Goal: Find specific page/section: Find specific page/section

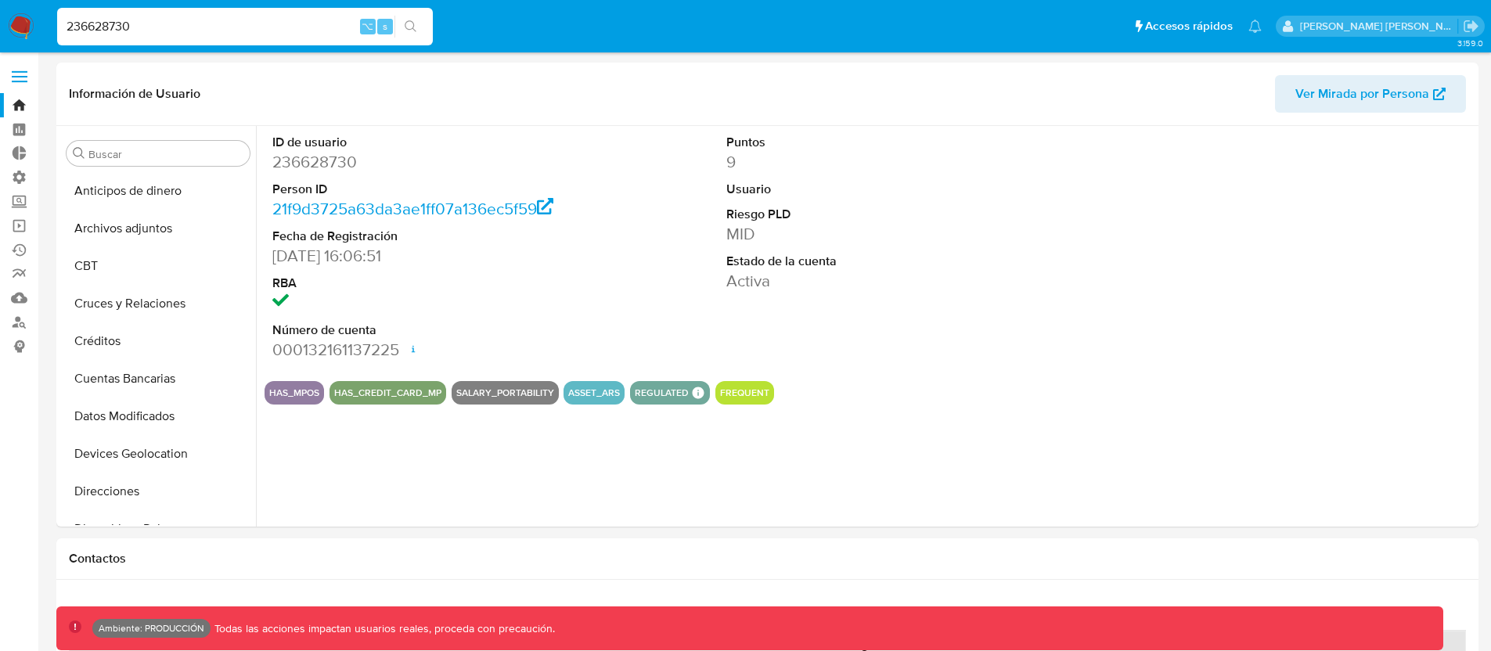
select select "10"
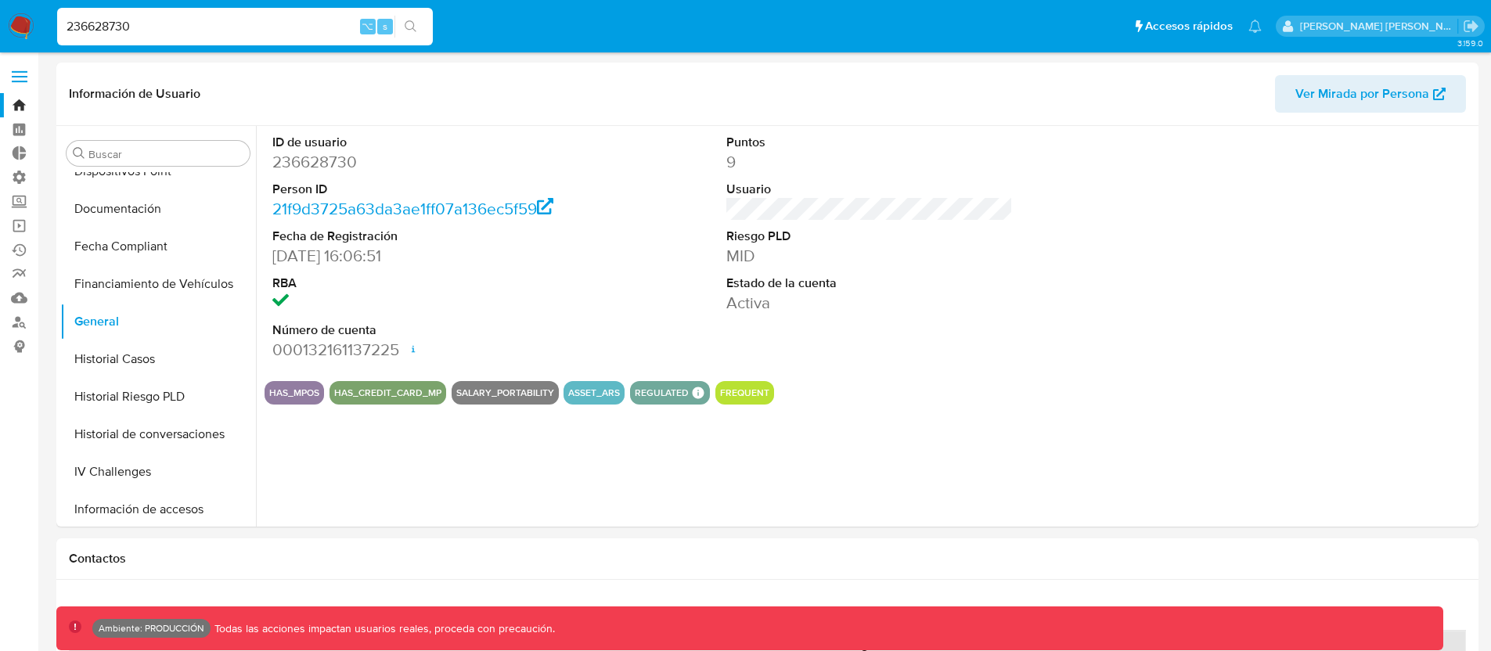
click at [163, 30] on input "236628730" at bounding box center [245, 26] width 376 height 20
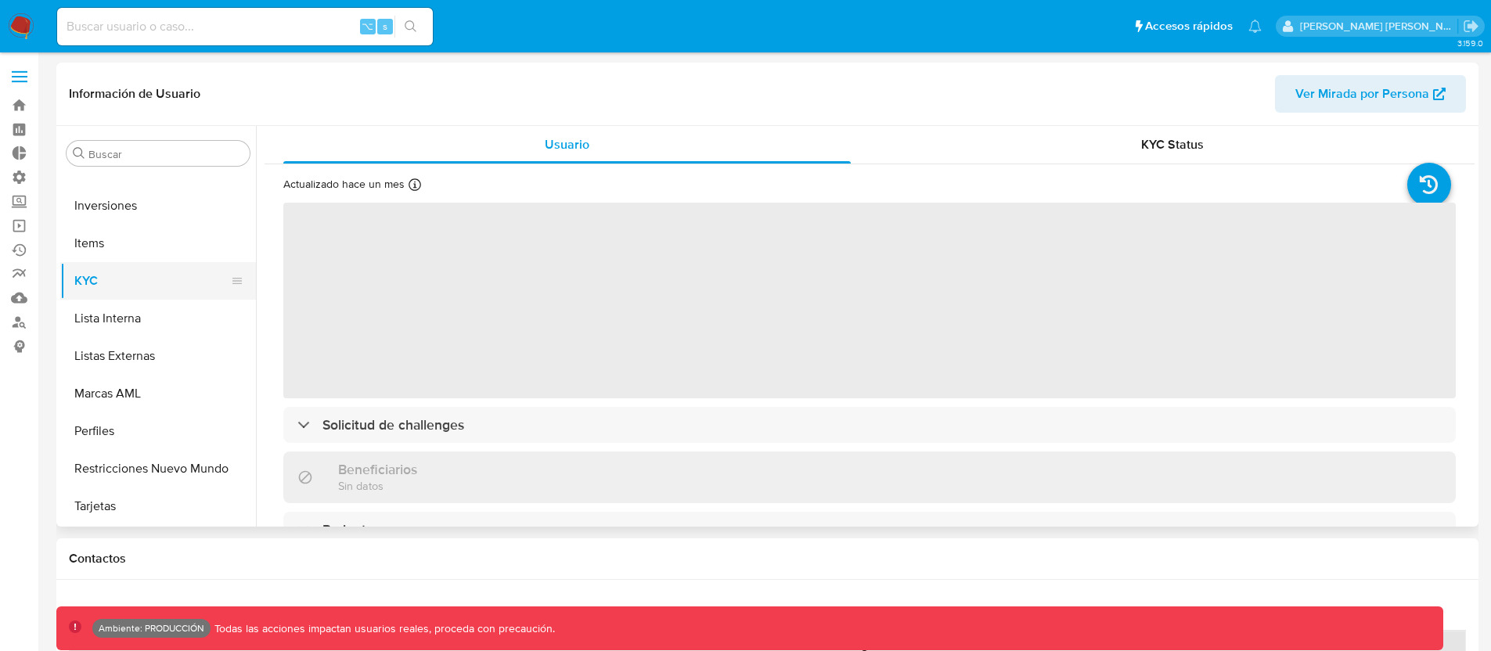
select select "10"
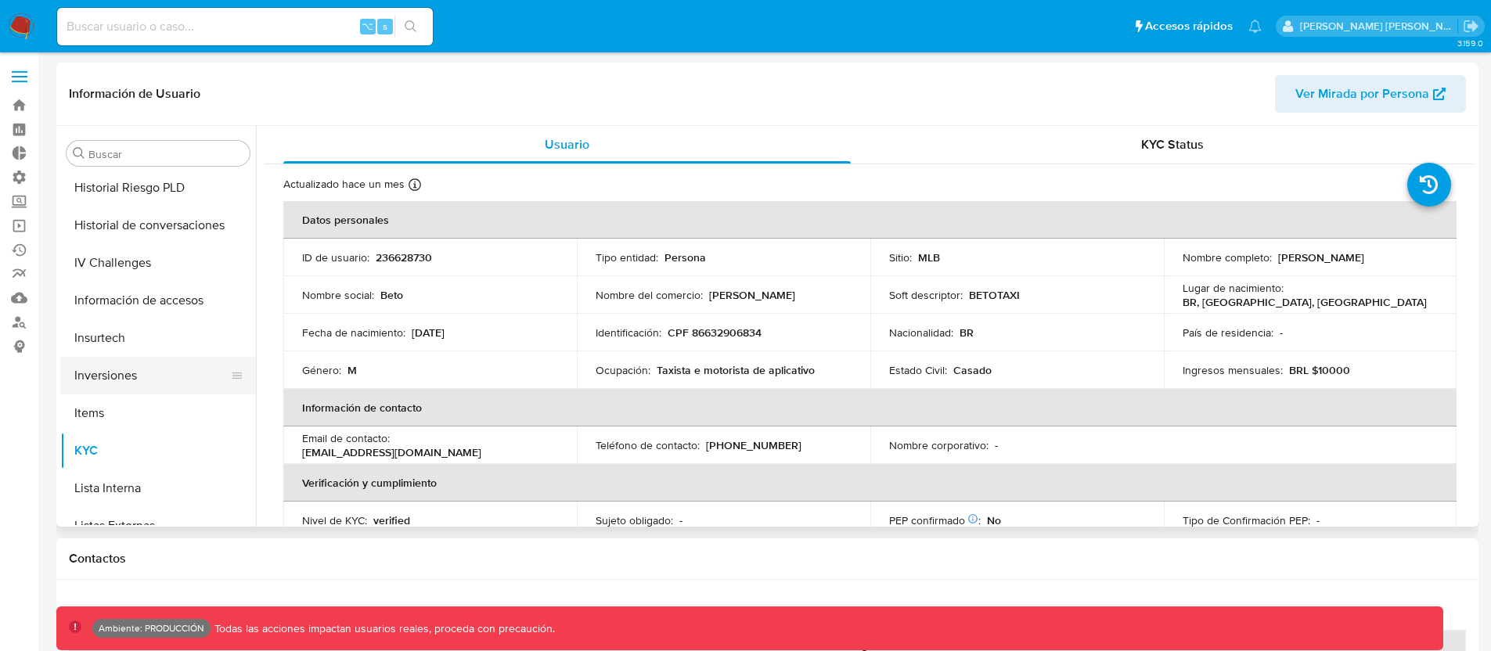
scroll to position [327, 0]
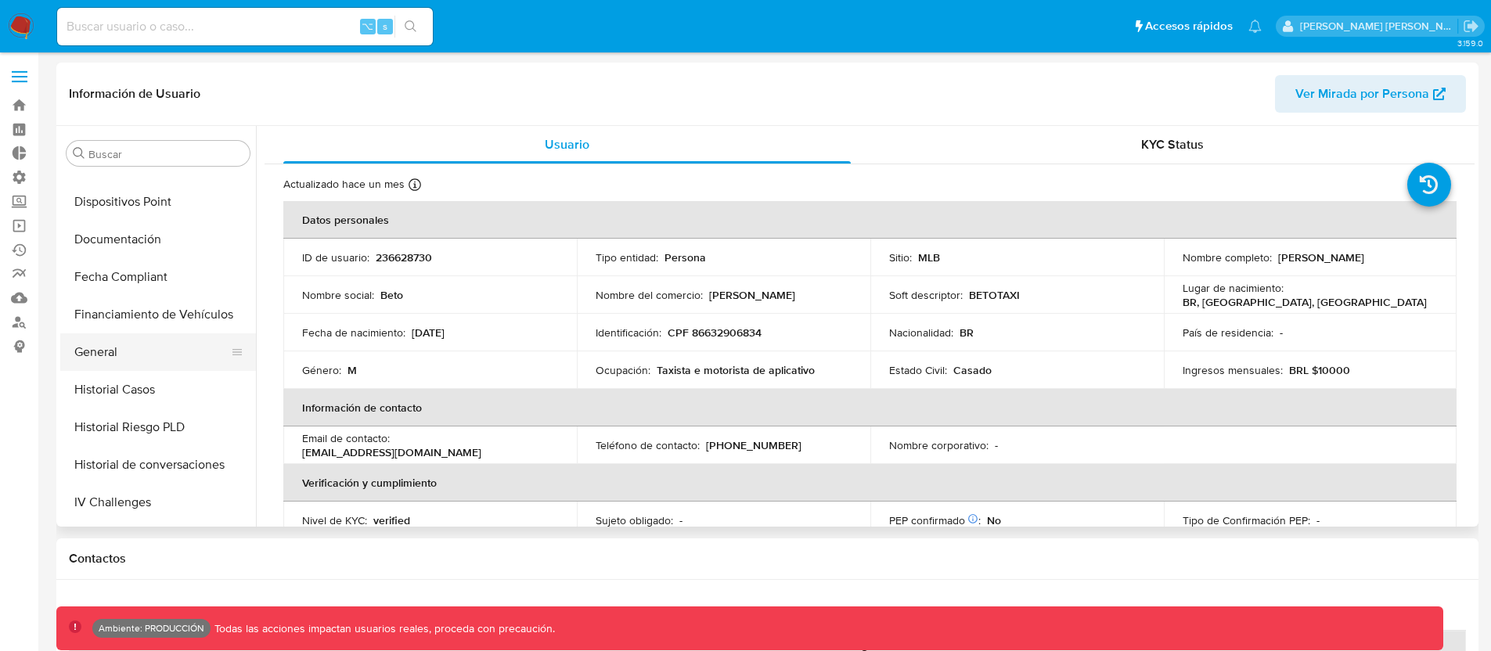
click at [110, 342] on button "General" at bounding box center [151, 352] width 183 height 38
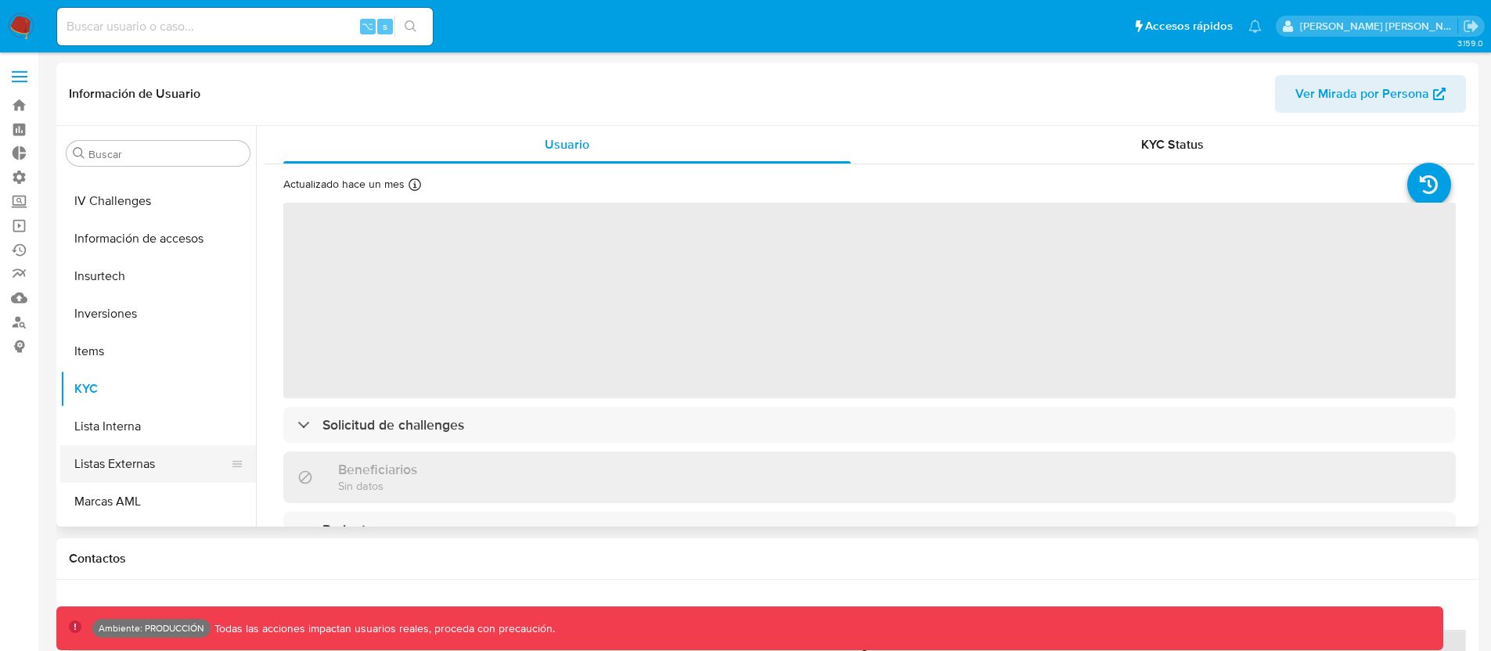
scroll to position [541, 0]
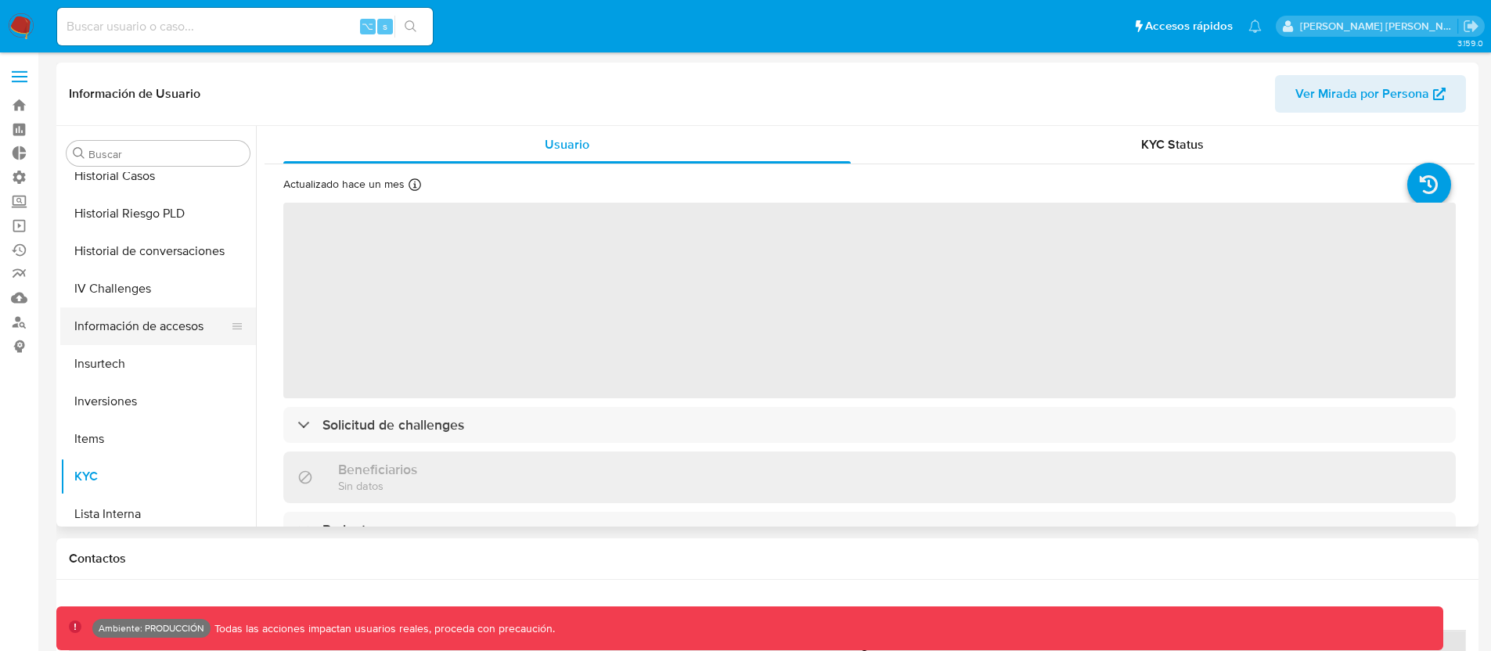
select select "10"
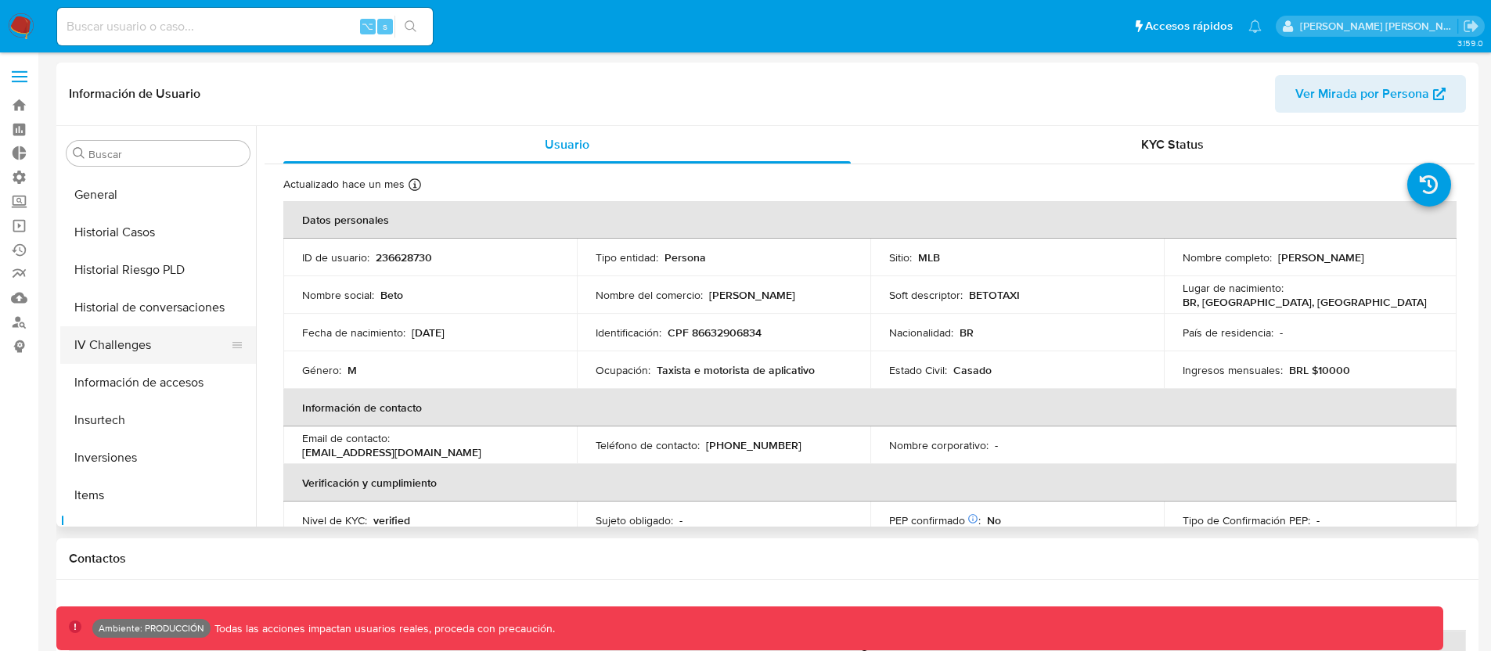
scroll to position [453, 0]
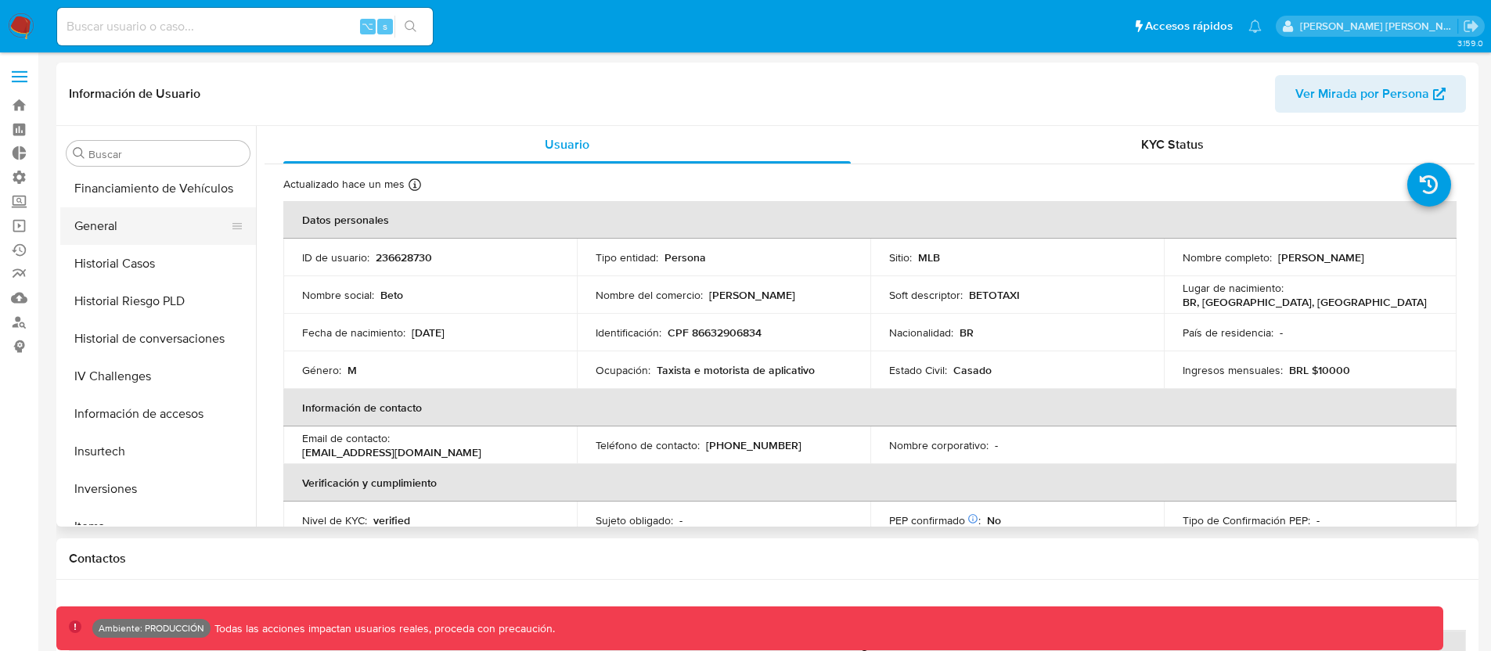
click at [112, 235] on button "General" at bounding box center [151, 226] width 183 height 38
